Goal: Task Accomplishment & Management: Use online tool/utility

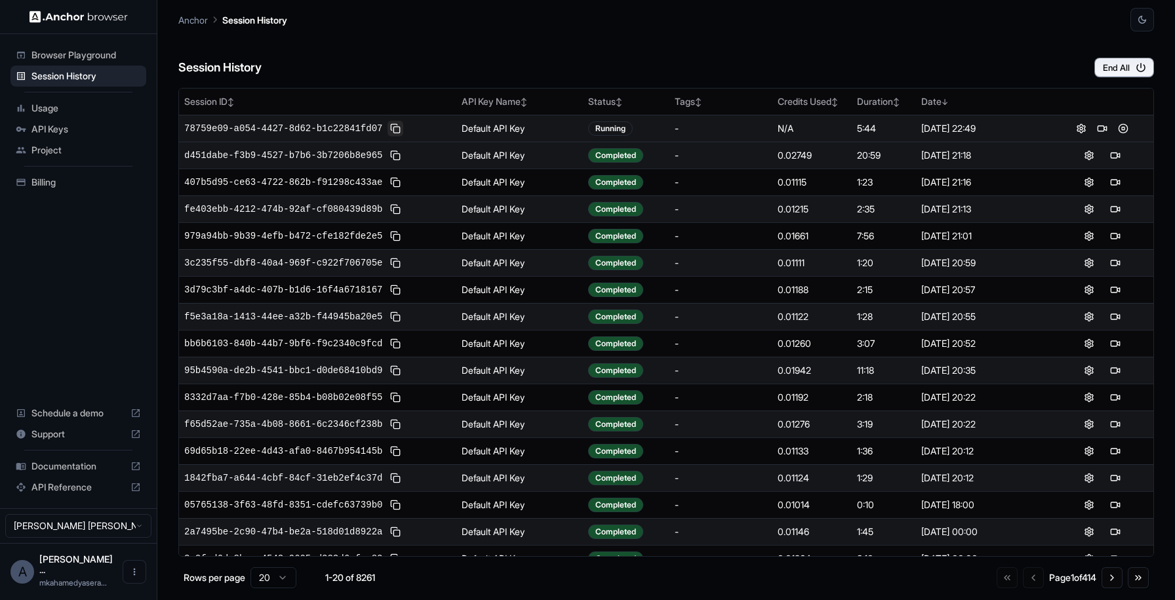
click at [400, 130] on button at bounding box center [396, 129] width 16 height 16
click at [399, 129] on button at bounding box center [396, 129] width 16 height 16
click at [397, 125] on button at bounding box center [396, 129] width 16 height 16
